Goal: Task Accomplishment & Management: Manage account settings

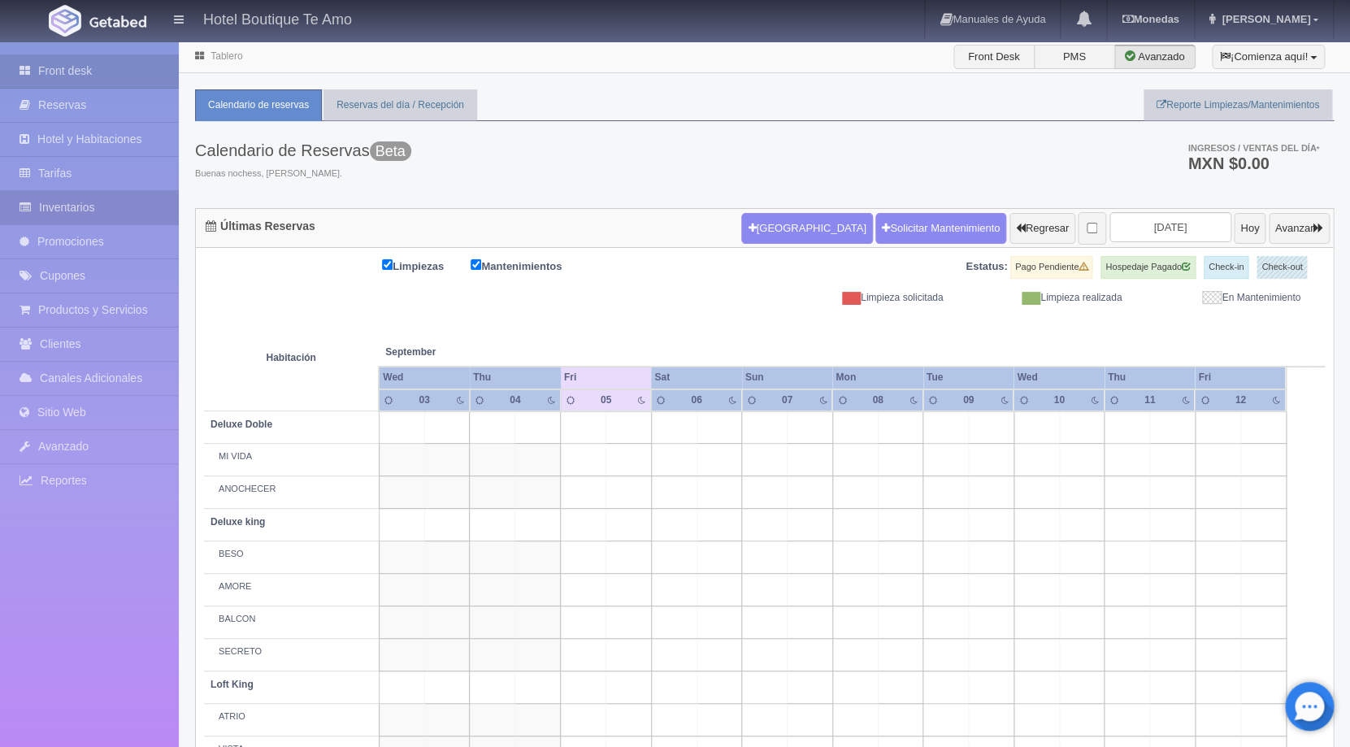
click at [88, 204] on link "Inventarios" at bounding box center [89, 207] width 179 height 33
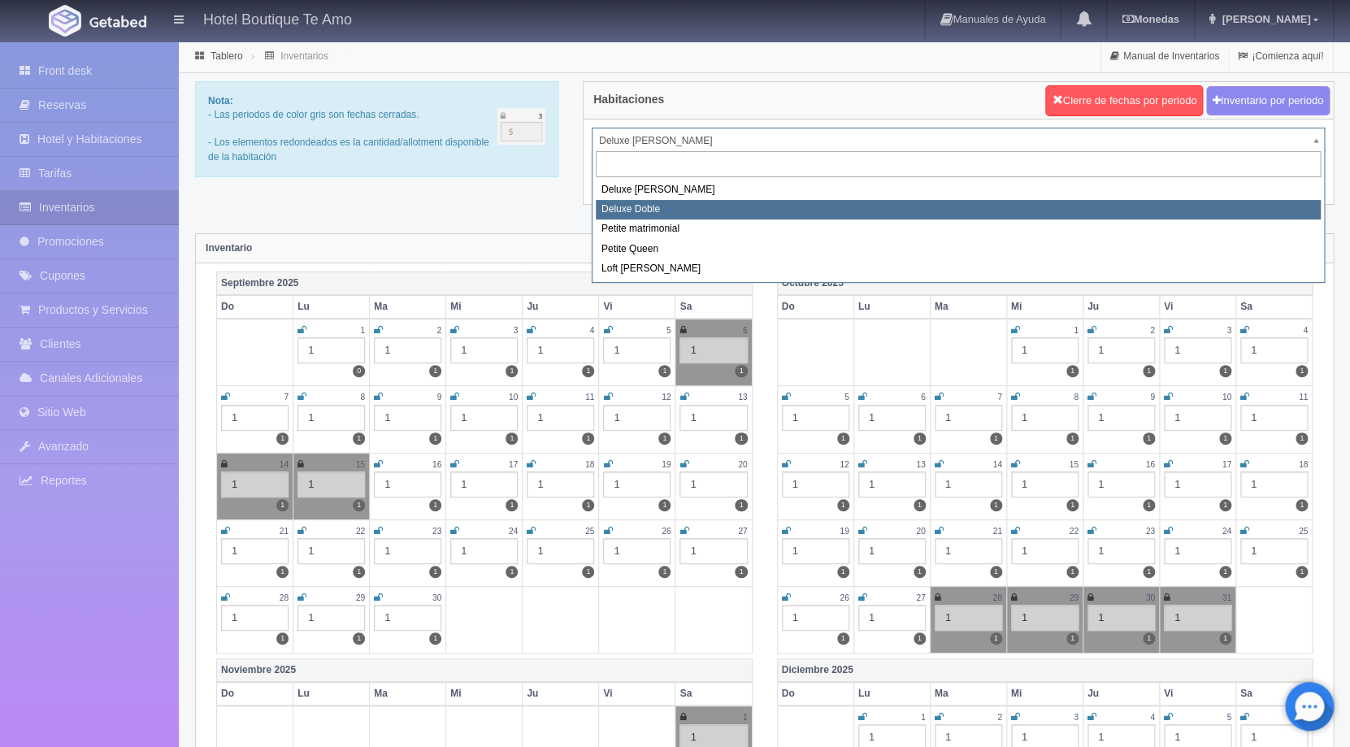
select select "2243"
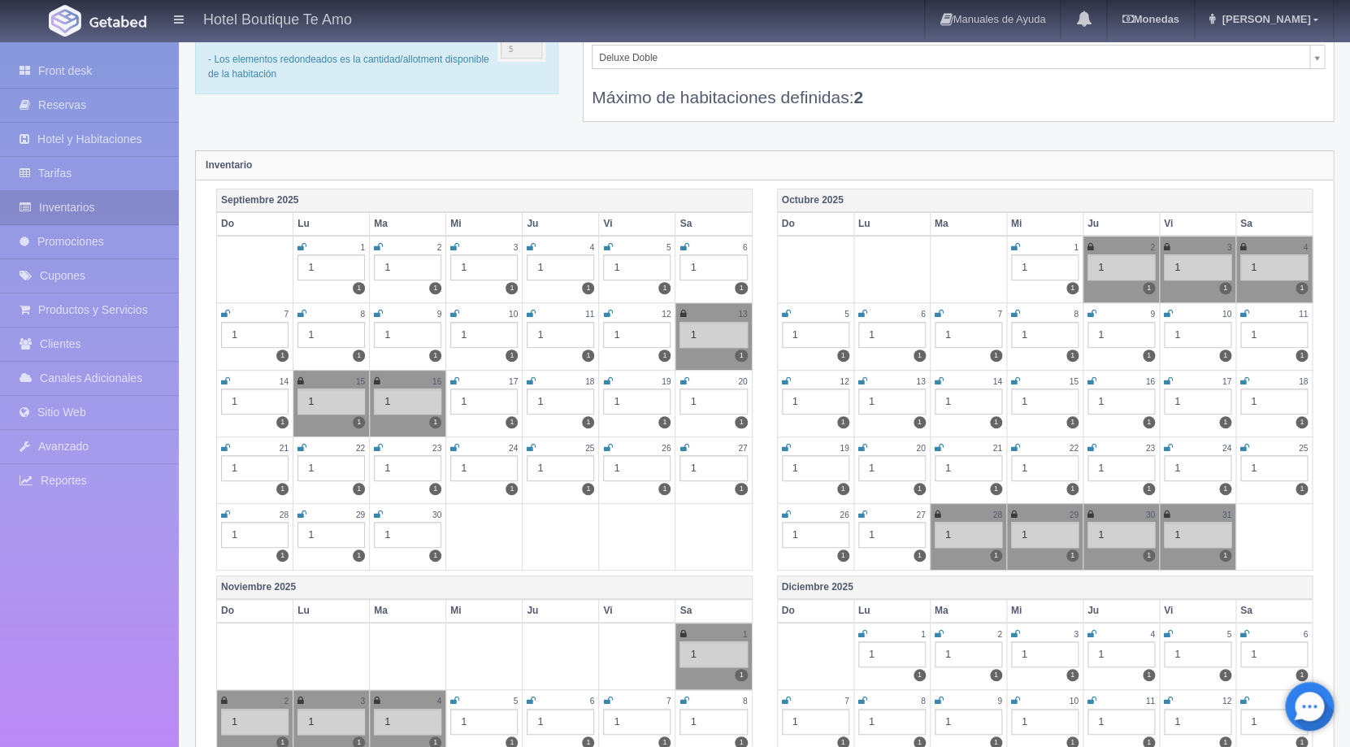
scroll to position [84, 0]
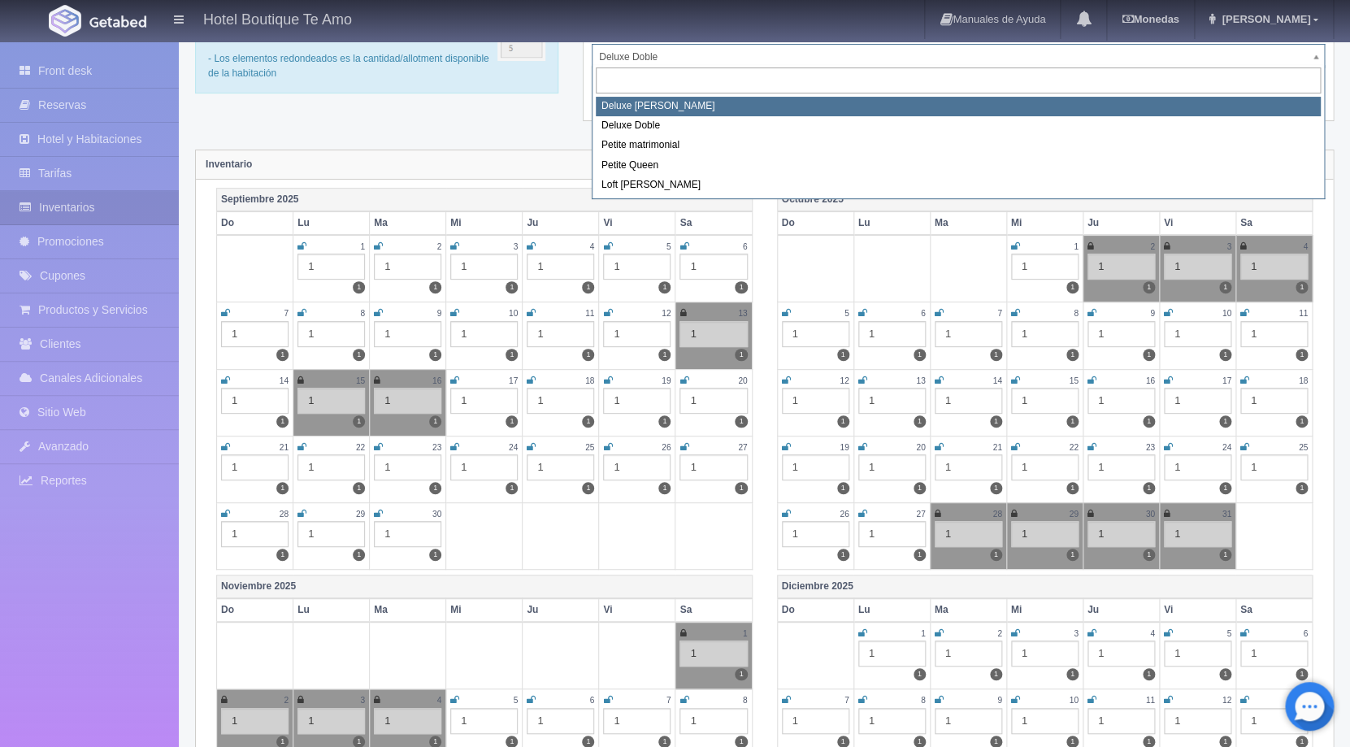
select select "2232"
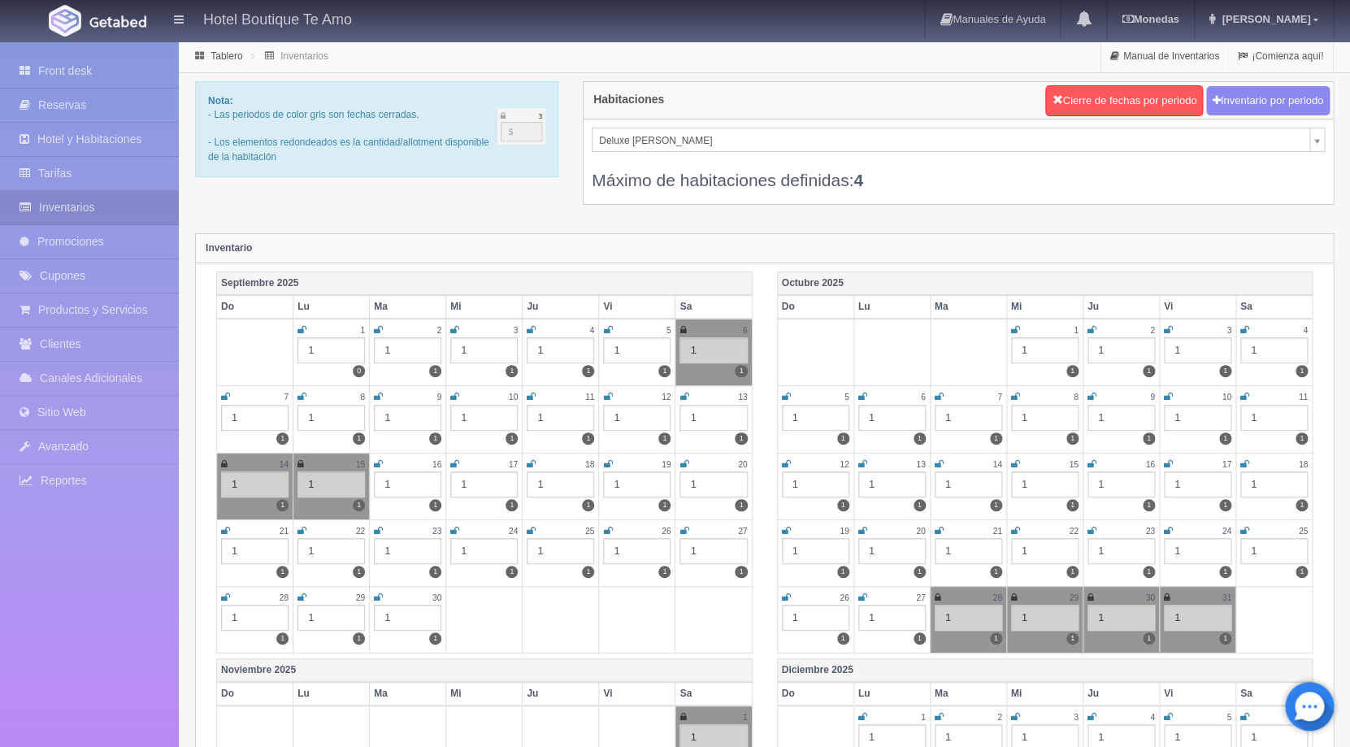
scroll to position [46, 0]
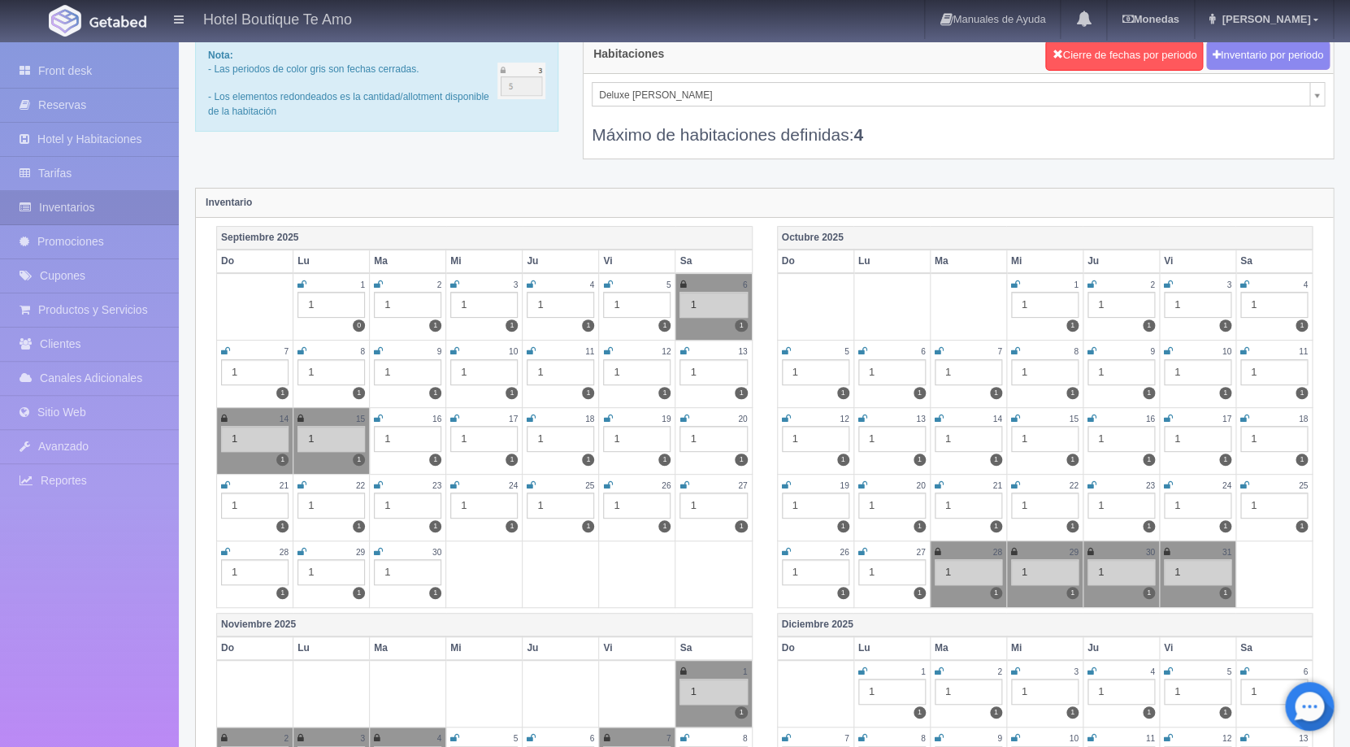
click at [1085, 286] on td "2 1 1" at bounding box center [1121, 306] width 76 height 67
click at [1092, 286] on icon at bounding box center [1092, 285] width 9 height 10
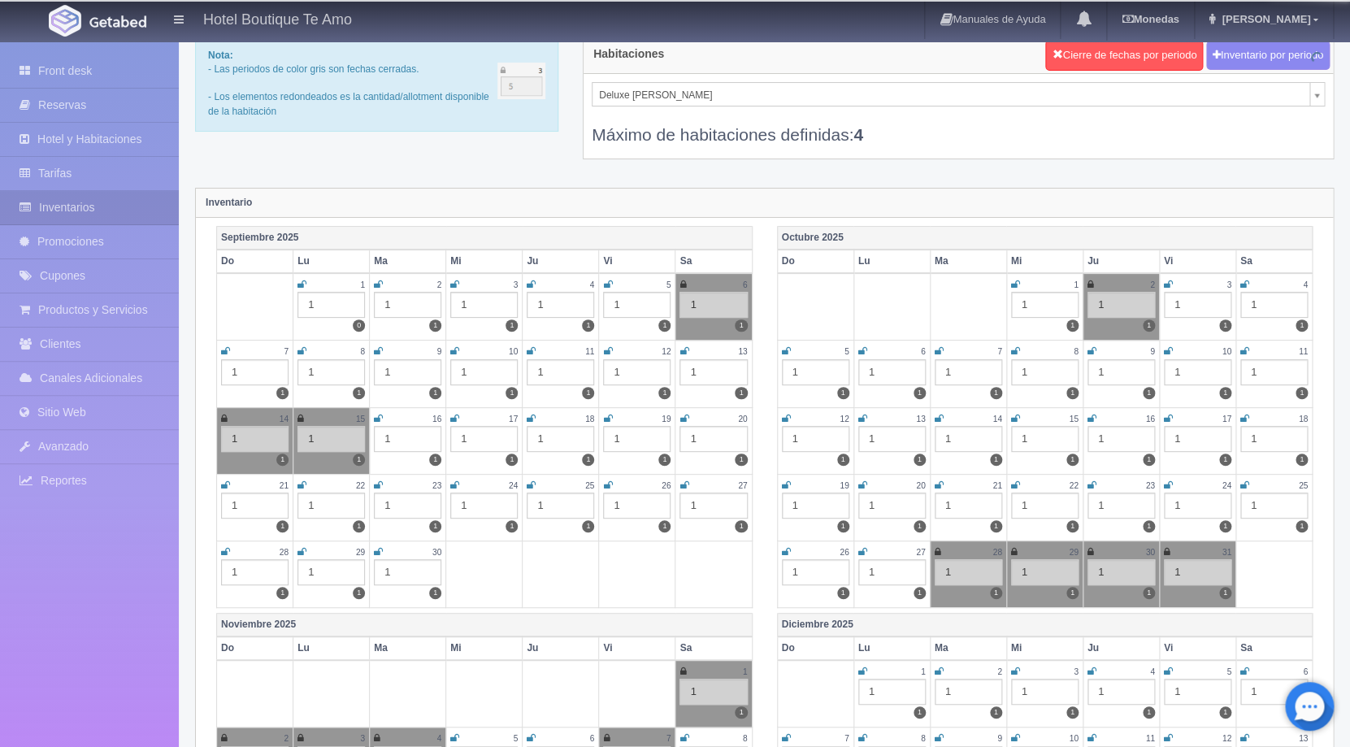
click at [1169, 284] on icon at bounding box center [1168, 285] width 9 height 10
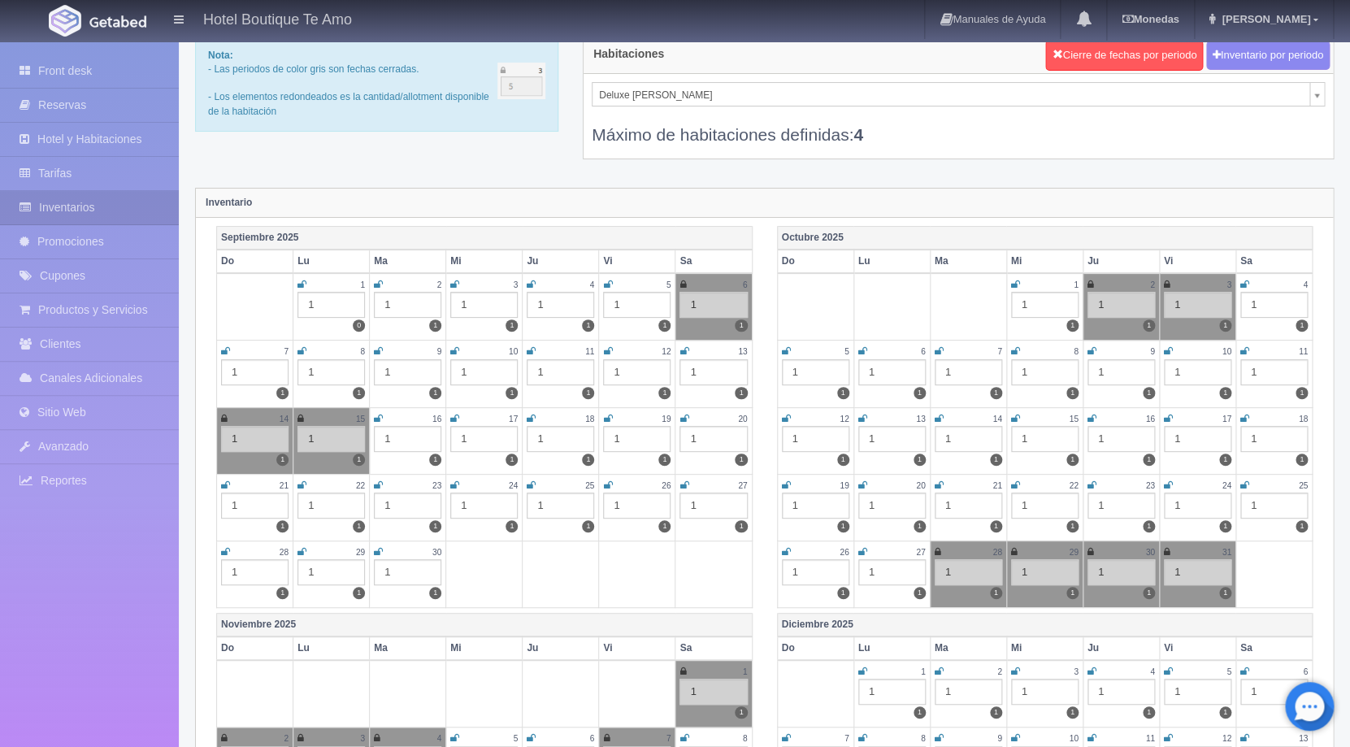
click at [1246, 282] on icon at bounding box center [1244, 285] width 9 height 10
click at [1246, 350] on icon at bounding box center [1244, 351] width 9 height 10
click at [862, 350] on icon at bounding box center [862, 351] width 9 height 10
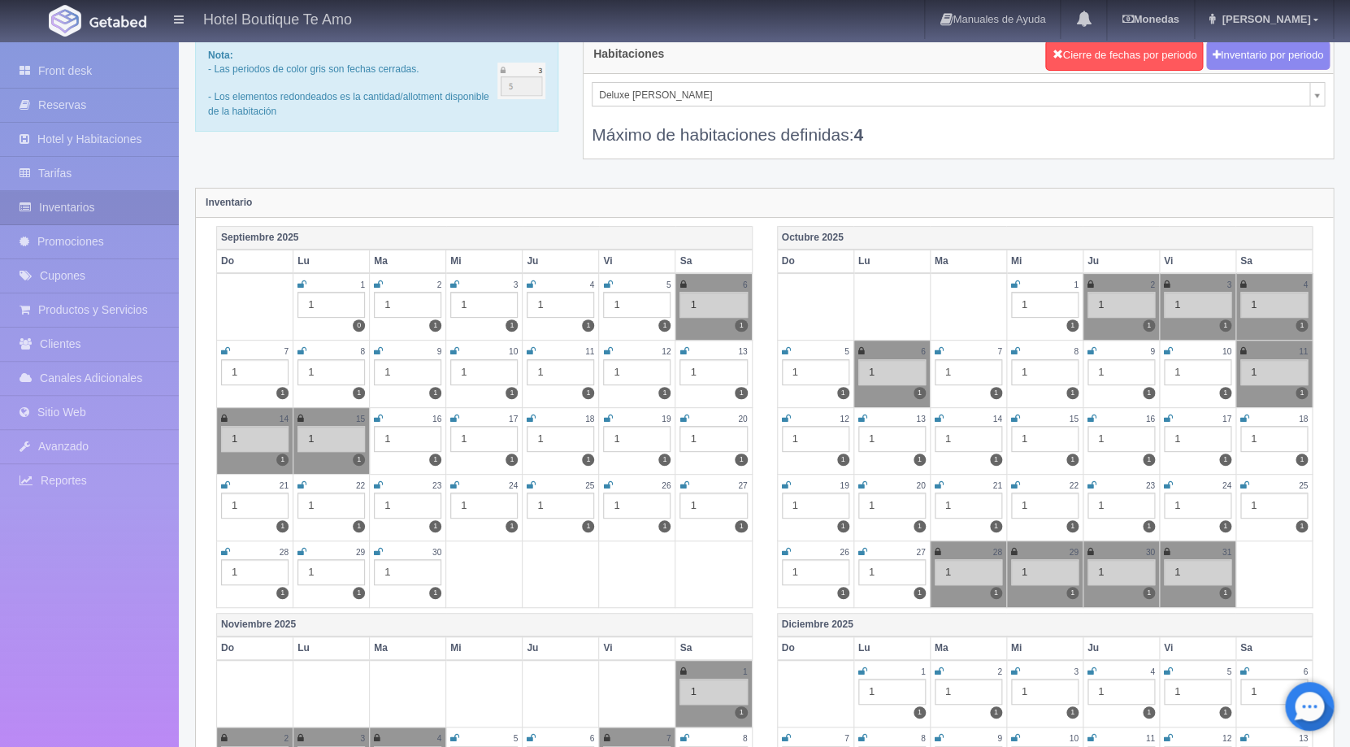
click at [936, 352] on icon at bounding box center [939, 351] width 9 height 10
click at [1011, 352] on icon at bounding box center [1015, 351] width 9 height 10
click at [1096, 354] on icon at bounding box center [1092, 351] width 9 height 10
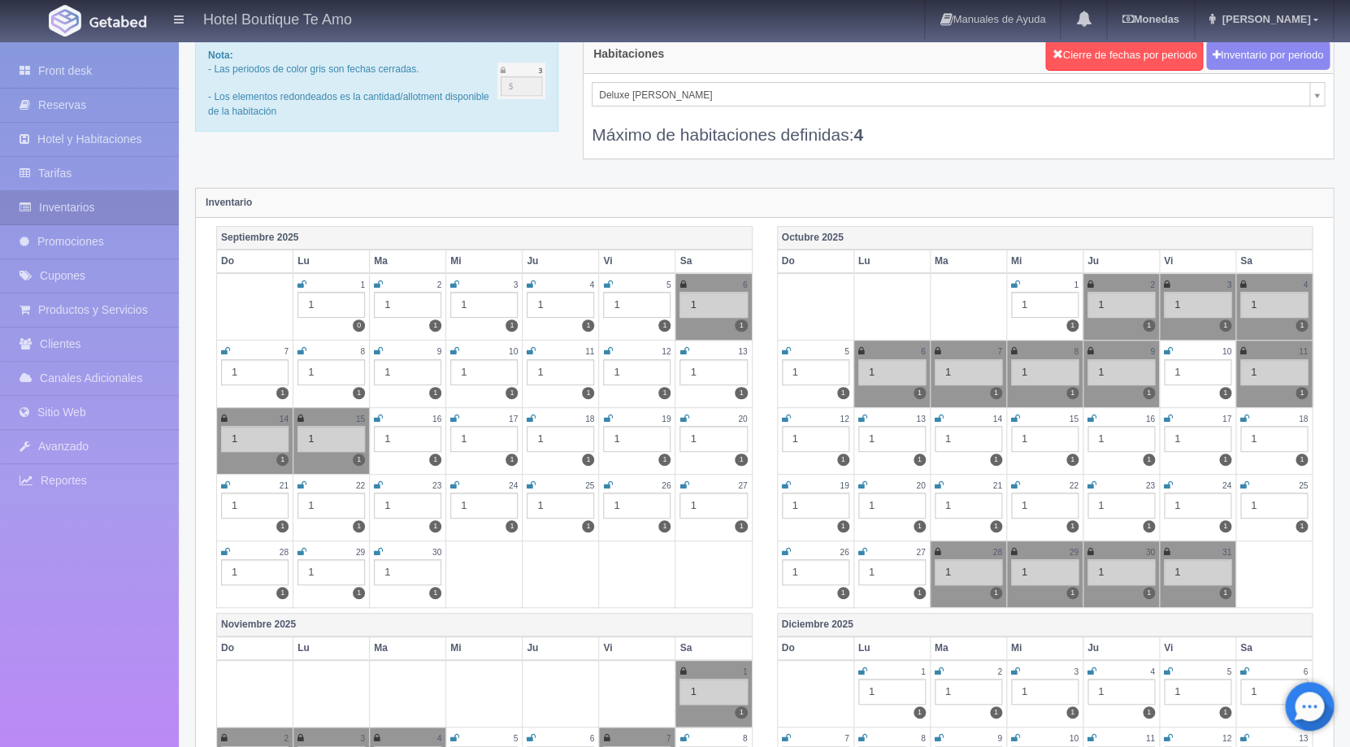
click at [1167, 355] on icon at bounding box center [1168, 351] width 9 height 10
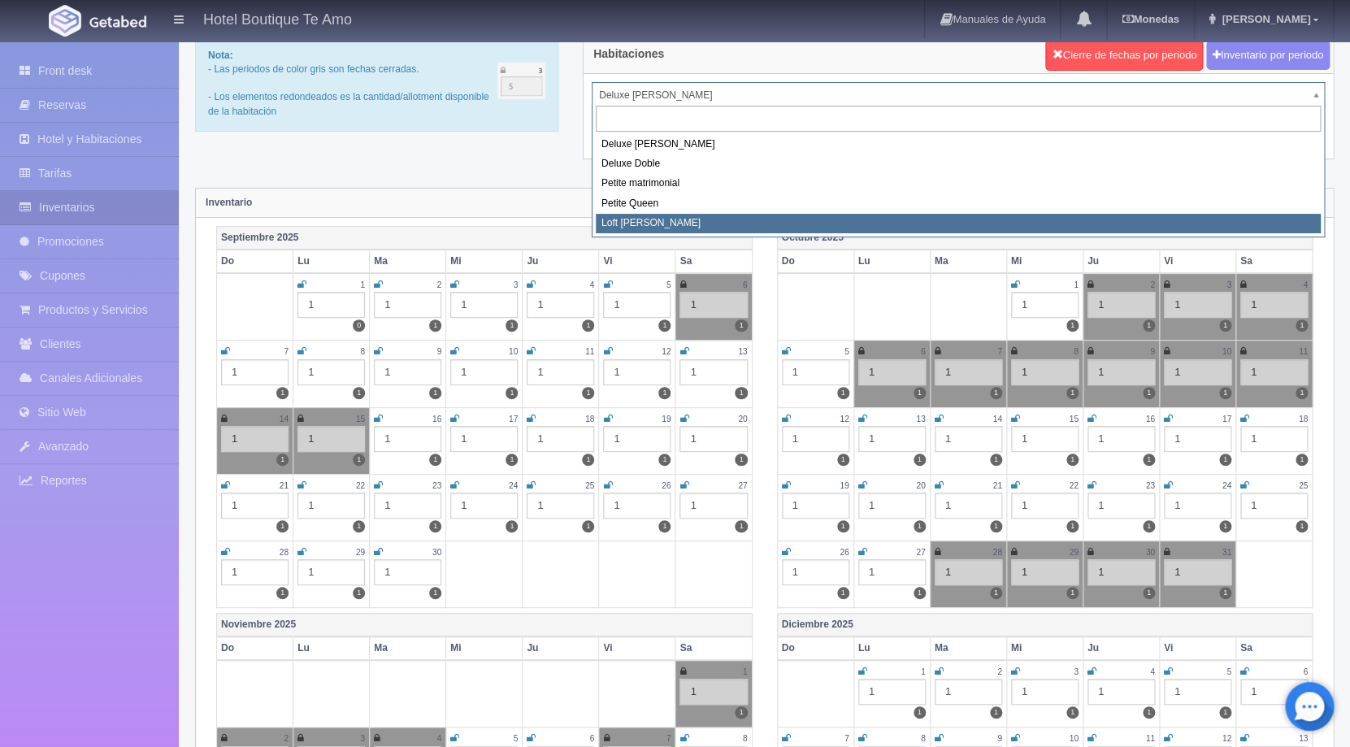
select select "2246"
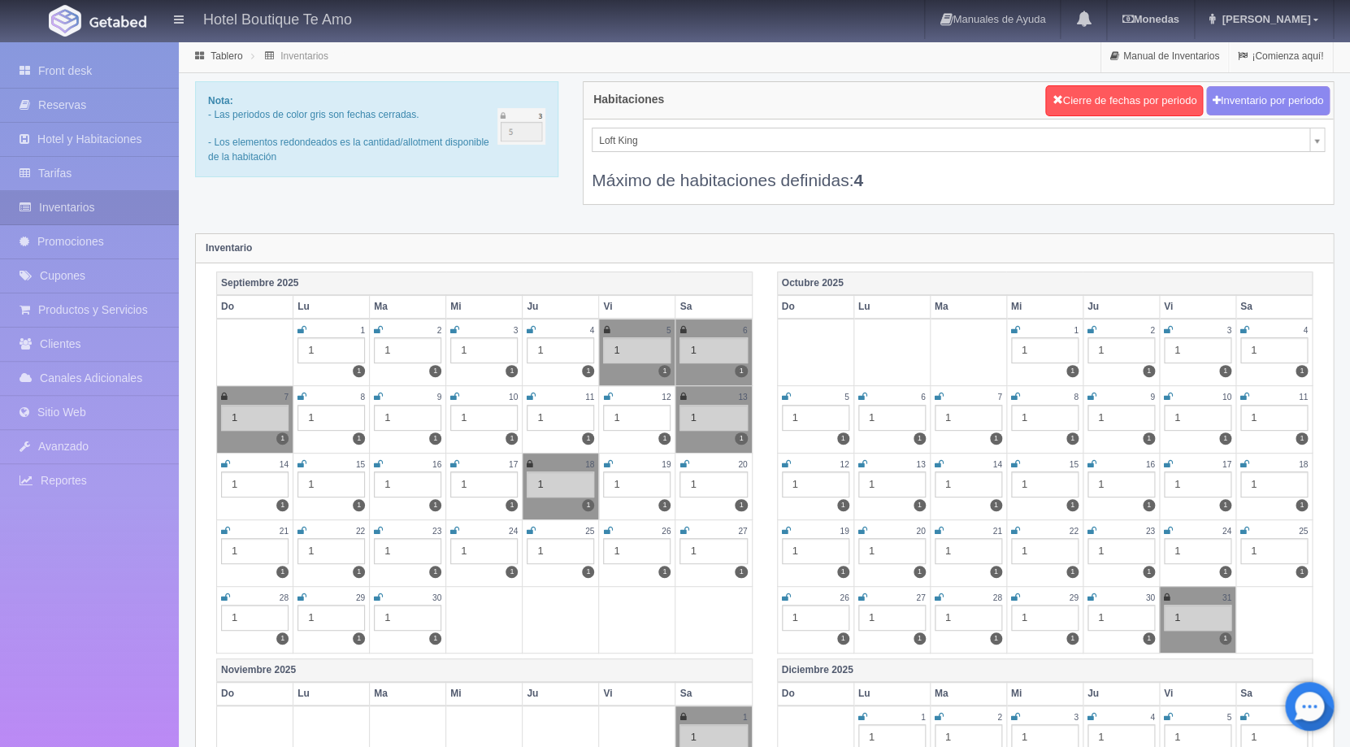
click at [649, 126] on div "Loft King Deluxe king Deluxe Doble Petite matrimonial Petite Queen Loft King Má…" at bounding box center [958, 161] width 749 height 85
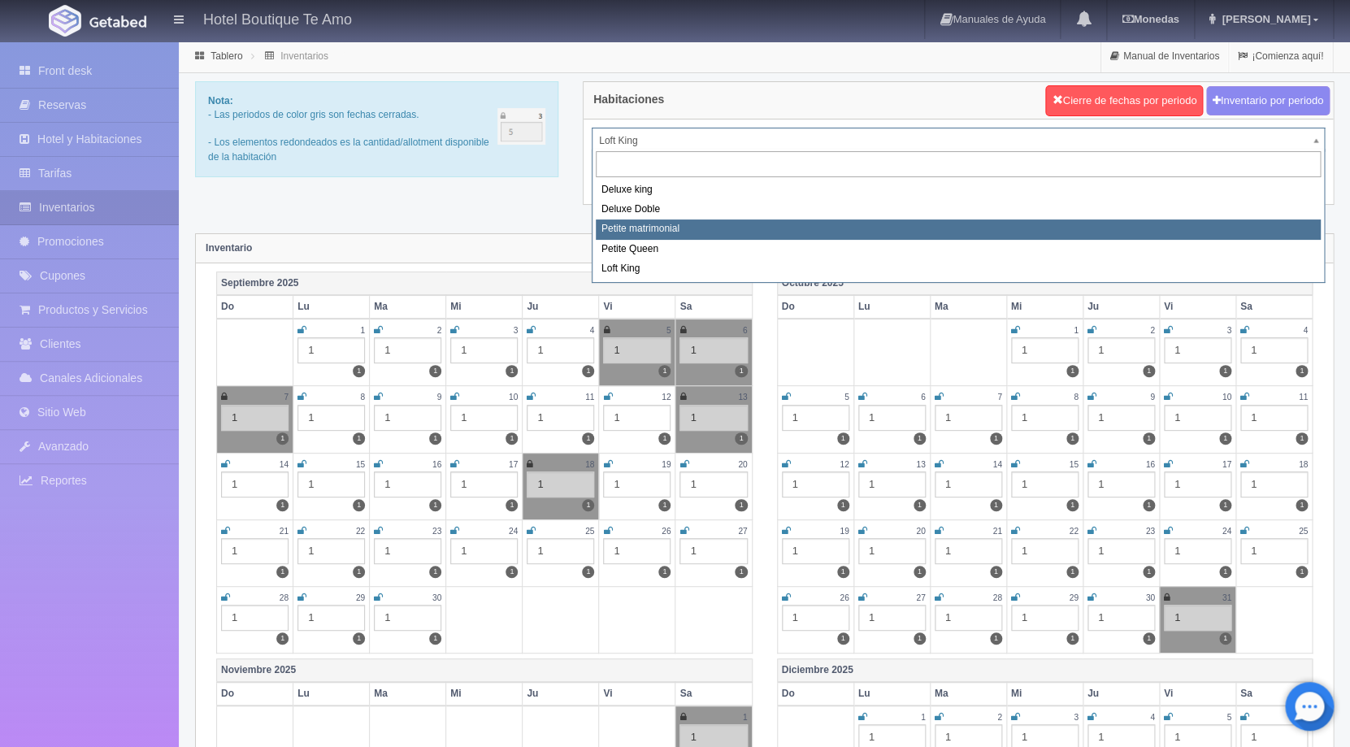
select select "2244"
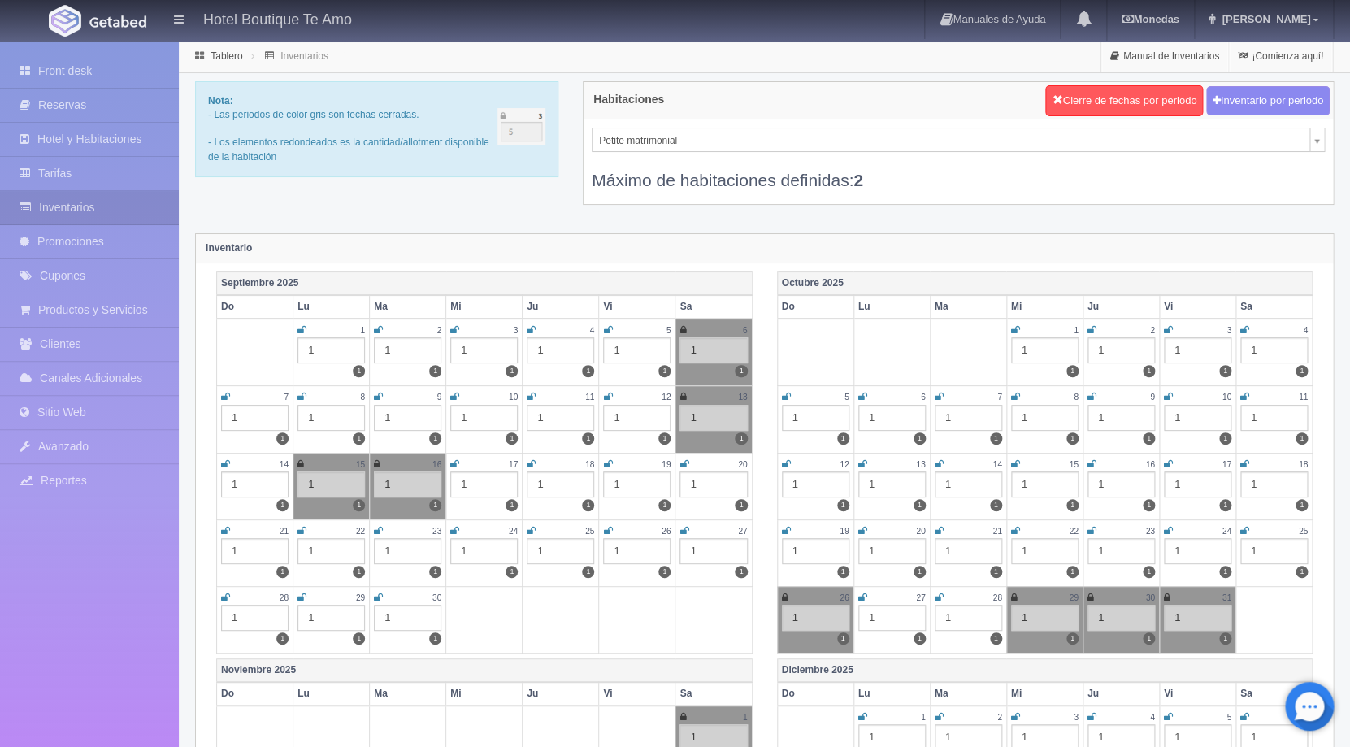
click at [1170, 329] on icon at bounding box center [1168, 330] width 9 height 10
click at [1249, 329] on div "4" at bounding box center [1273, 331] width 67 height 14
click at [1245, 332] on icon at bounding box center [1244, 330] width 9 height 10
click at [1245, 397] on icon at bounding box center [1244, 397] width 9 height 10
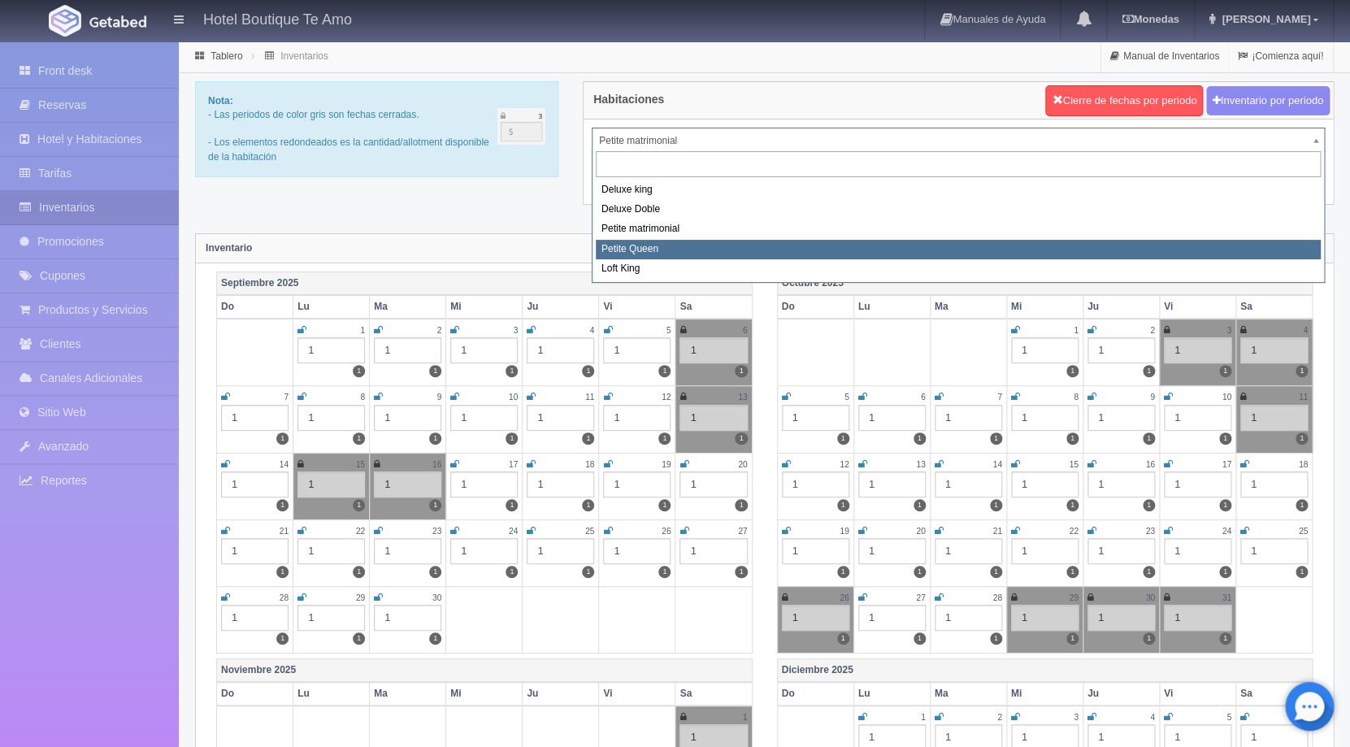
select select "2245"
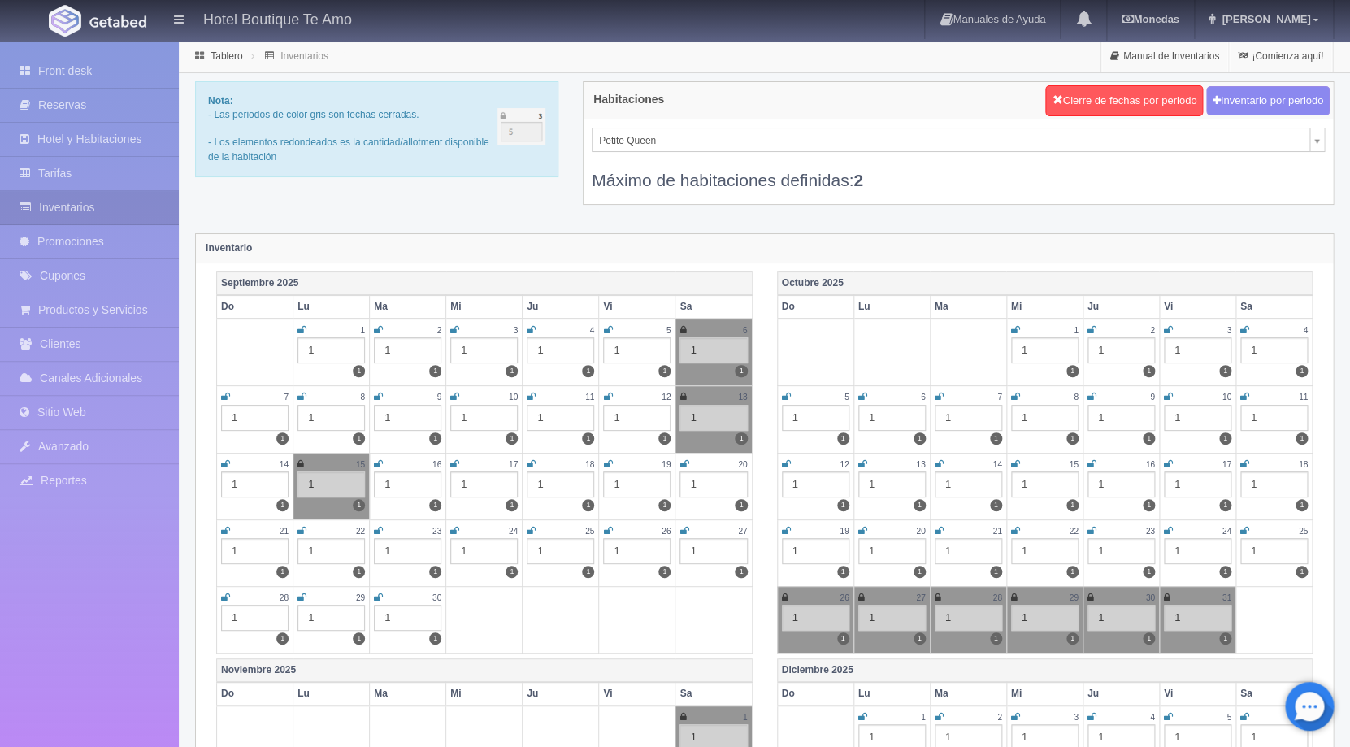
click at [1018, 333] on icon at bounding box center [1015, 330] width 9 height 10
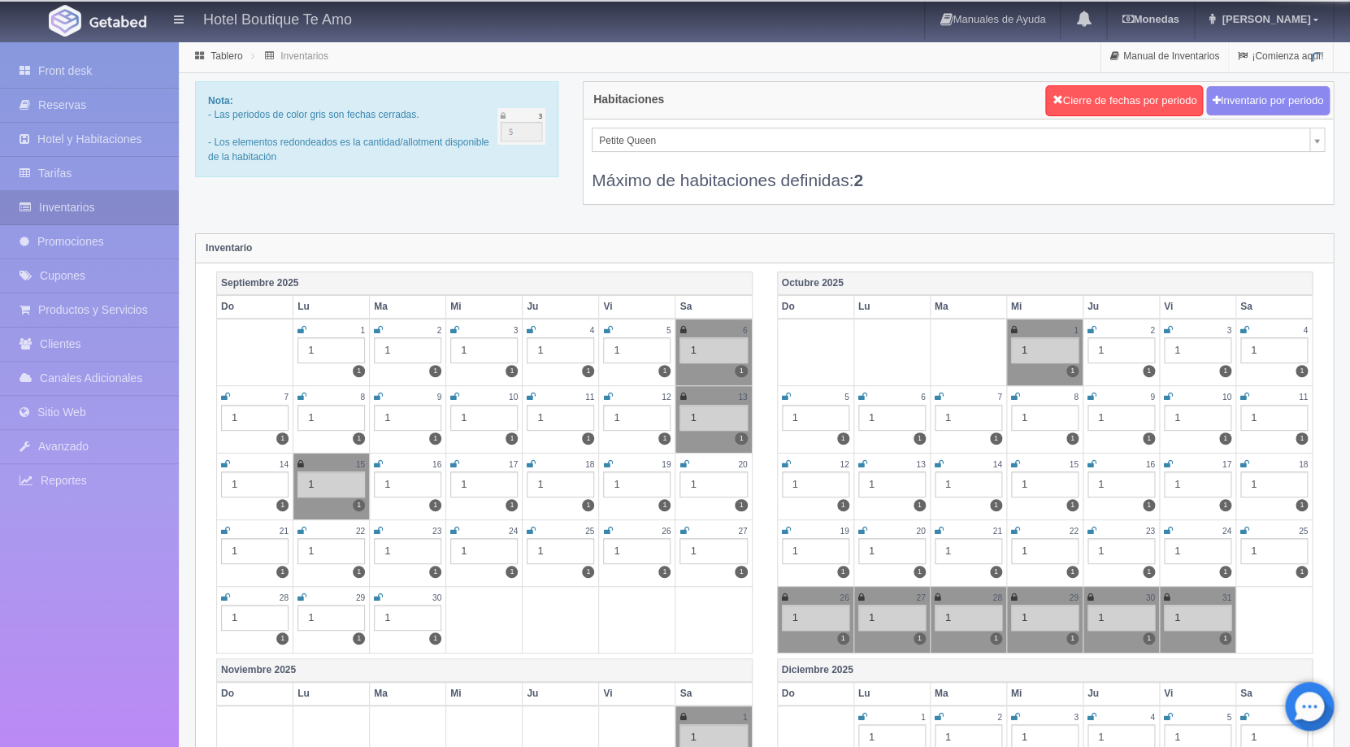
click at [1093, 329] on icon at bounding box center [1092, 330] width 9 height 10
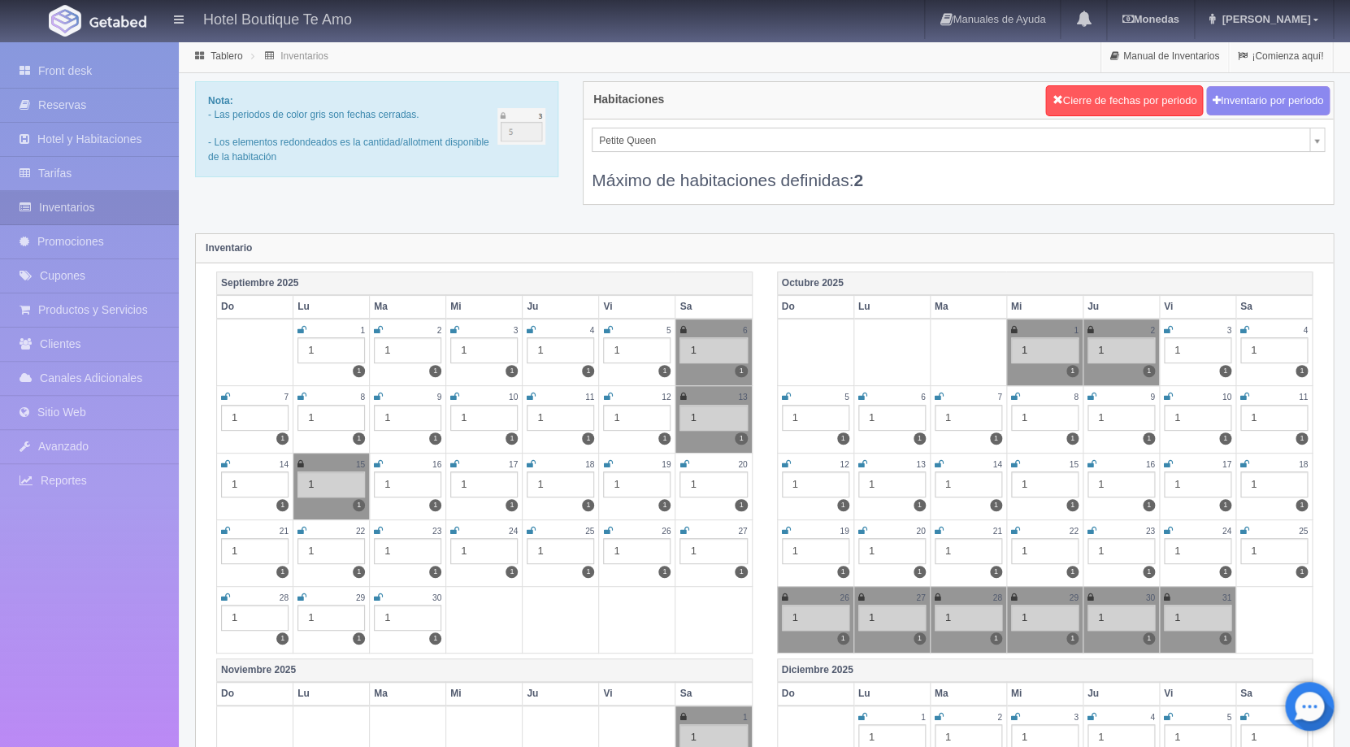
click at [1171, 331] on icon at bounding box center [1168, 330] width 9 height 10
click at [1245, 332] on icon at bounding box center [1244, 330] width 9 height 10
